Goal: Transaction & Acquisition: Purchase product/service

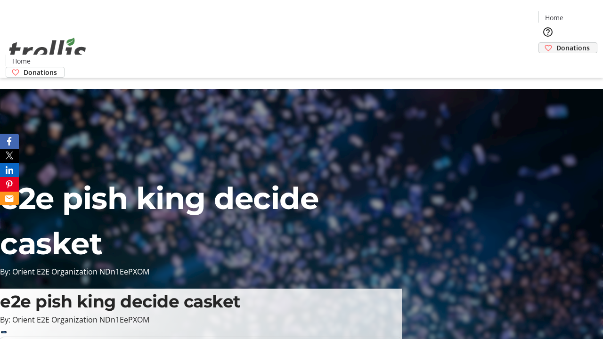
click at [556, 43] on span "Donations" at bounding box center [572, 48] width 33 height 10
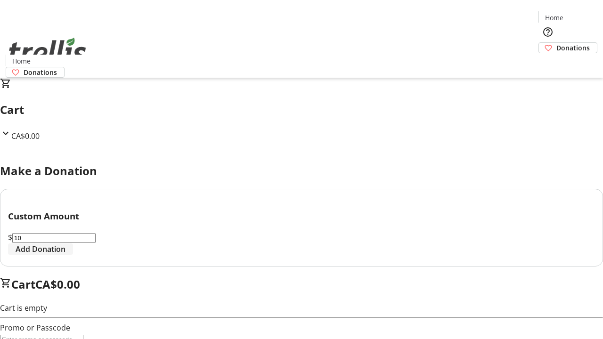
click at [65, 255] on span "Add Donation" at bounding box center [41, 248] width 50 height 11
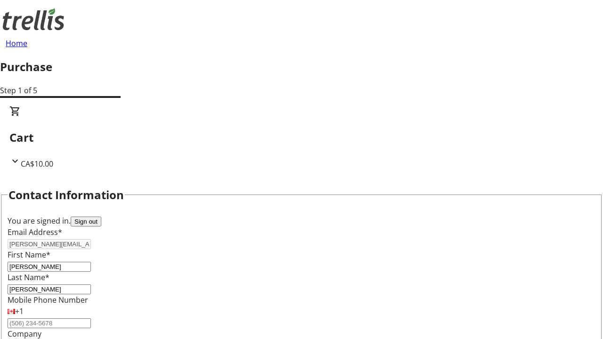
select select "CA"
type input "[STREET_ADDRESS][PERSON_NAME]"
type input "Kelowna"
select select "BC"
type input "Kelowna"
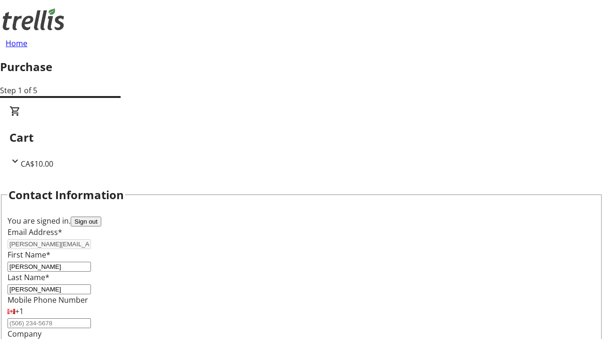
type input "V1Y 0C2"
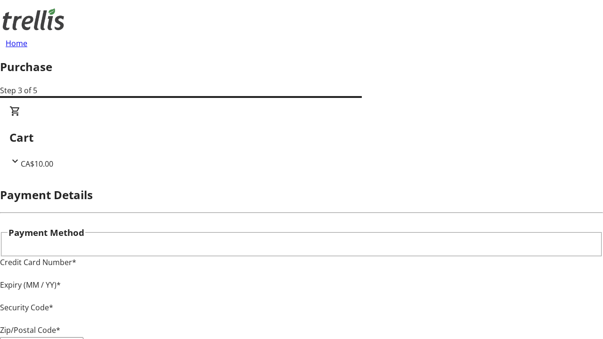
type input "V1Y 0C2"
